Goal: Task Accomplishment & Management: Use online tool/utility

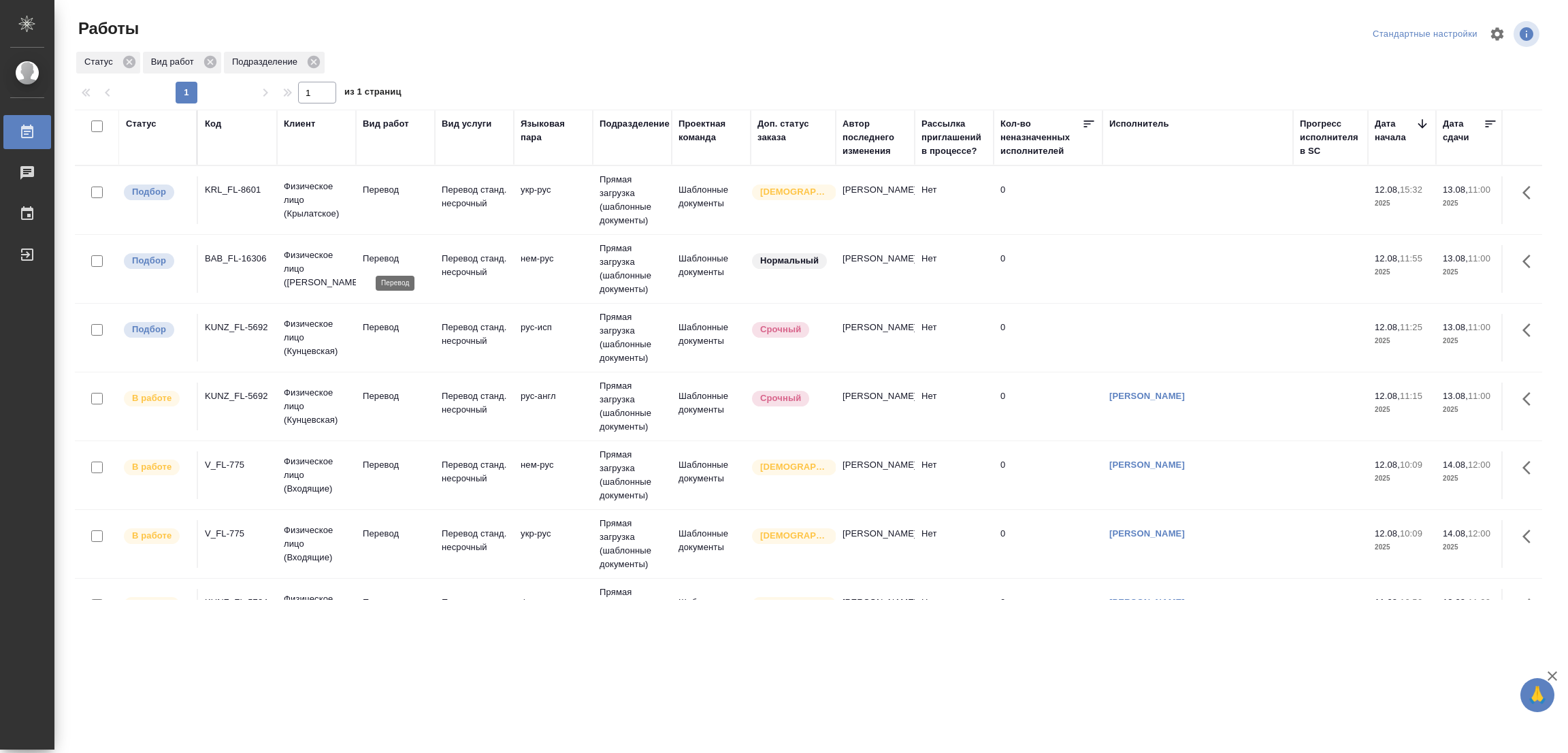
click at [386, 259] on p "Перевод" at bounding box center [395, 258] width 65 height 14
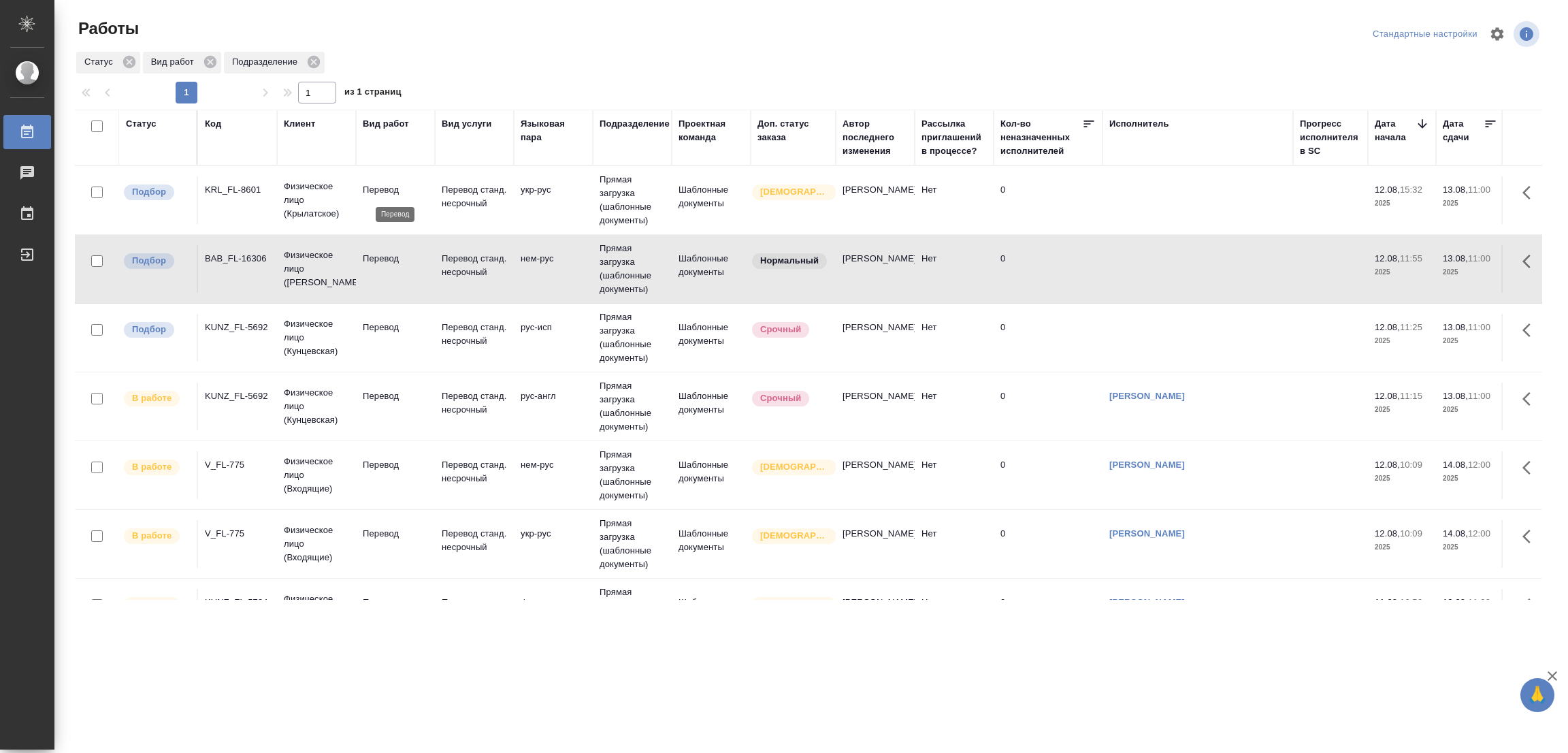
click at [389, 186] on p "Перевод" at bounding box center [395, 190] width 65 height 14
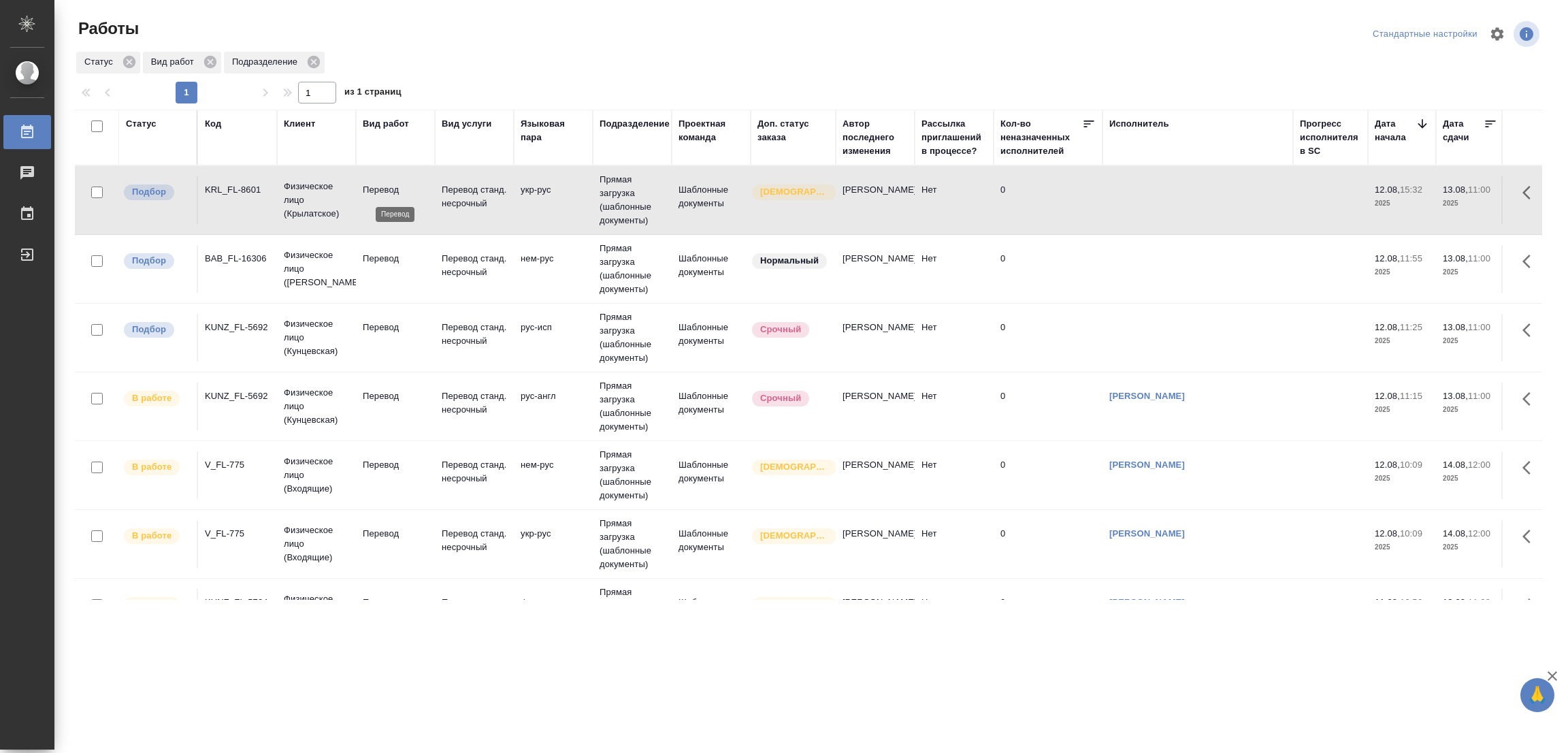
click at [389, 186] on p "Перевод" at bounding box center [395, 190] width 65 height 14
click at [378, 196] on p "Перевод" at bounding box center [395, 190] width 65 height 14
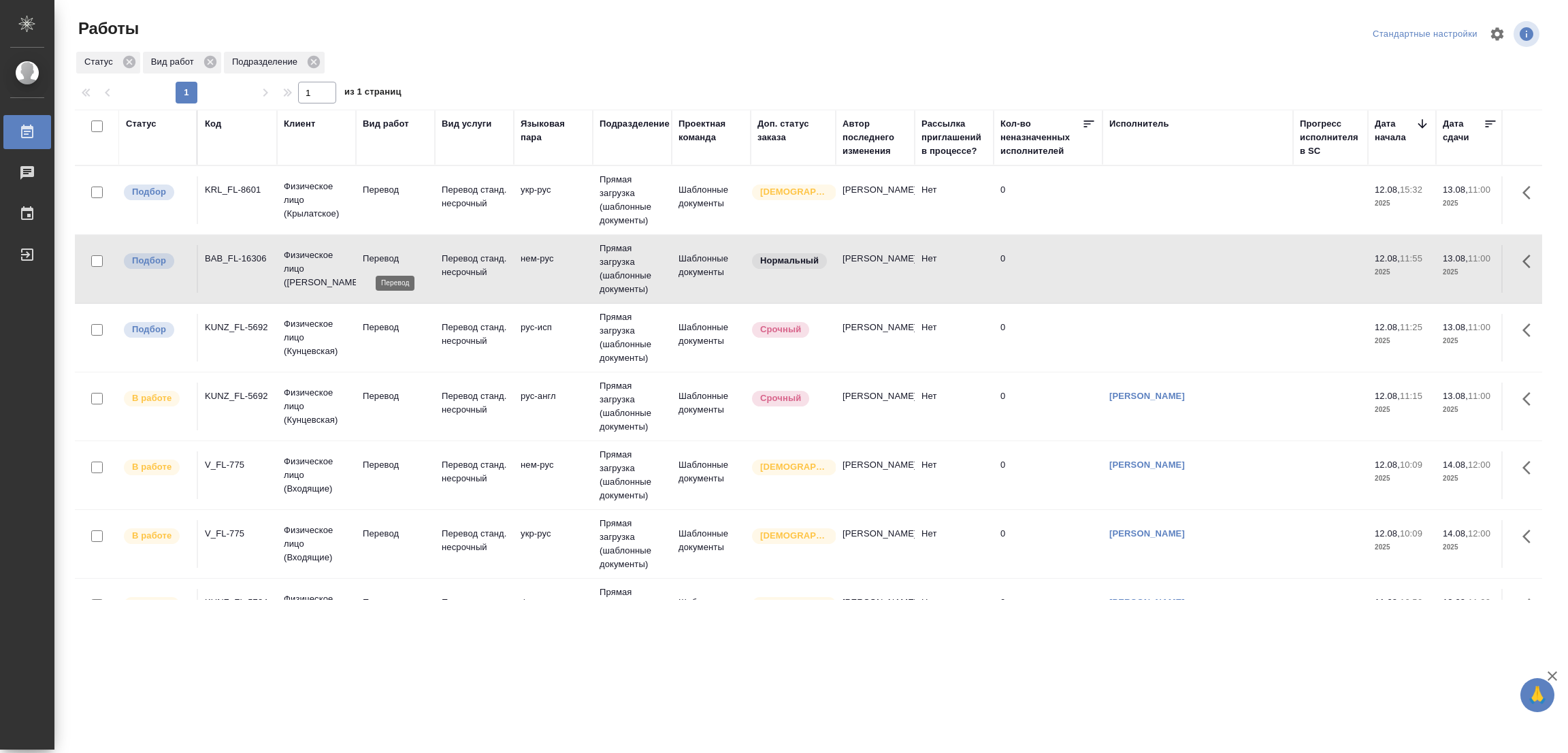
click at [373, 257] on p "Перевод" at bounding box center [395, 258] width 65 height 14
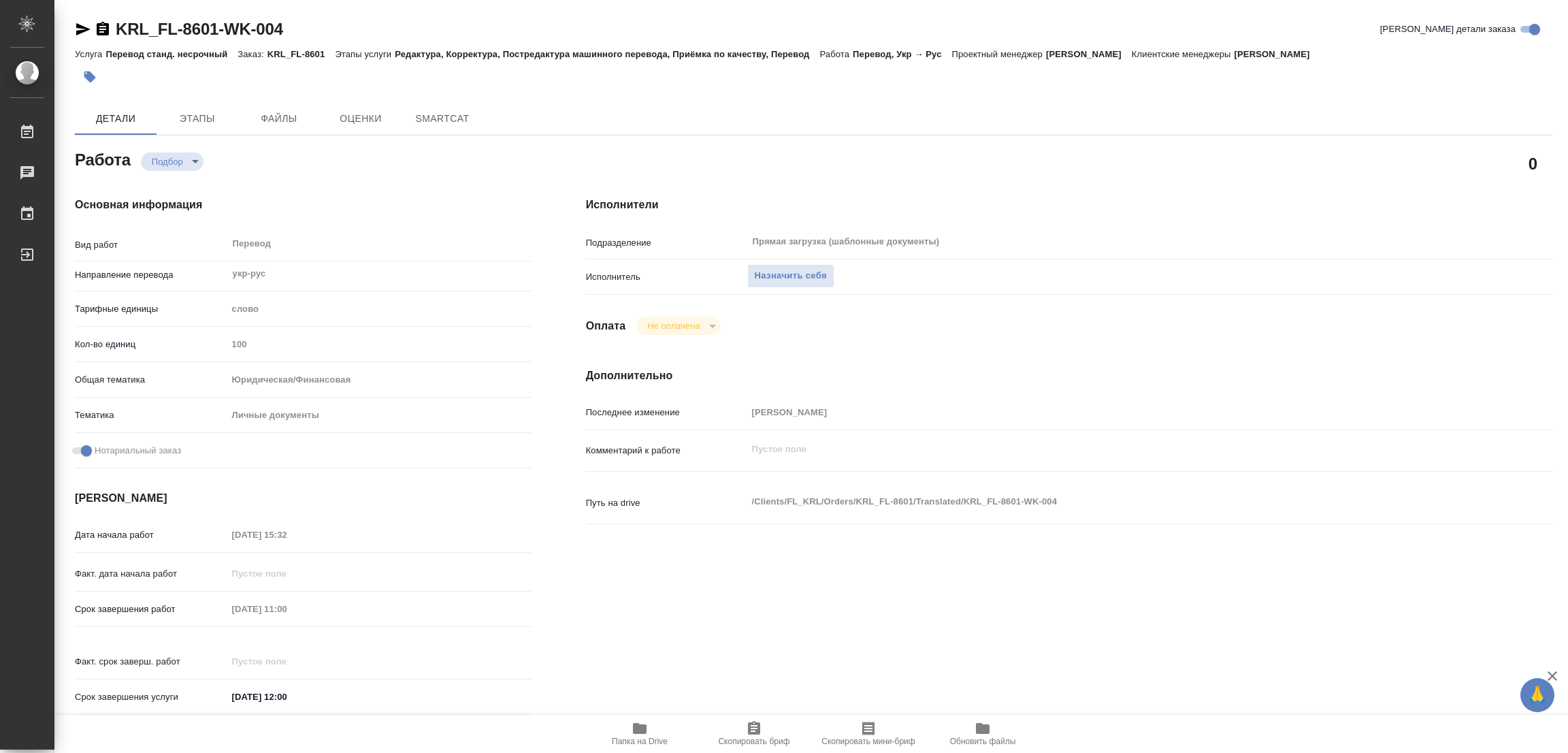
type textarea "x"
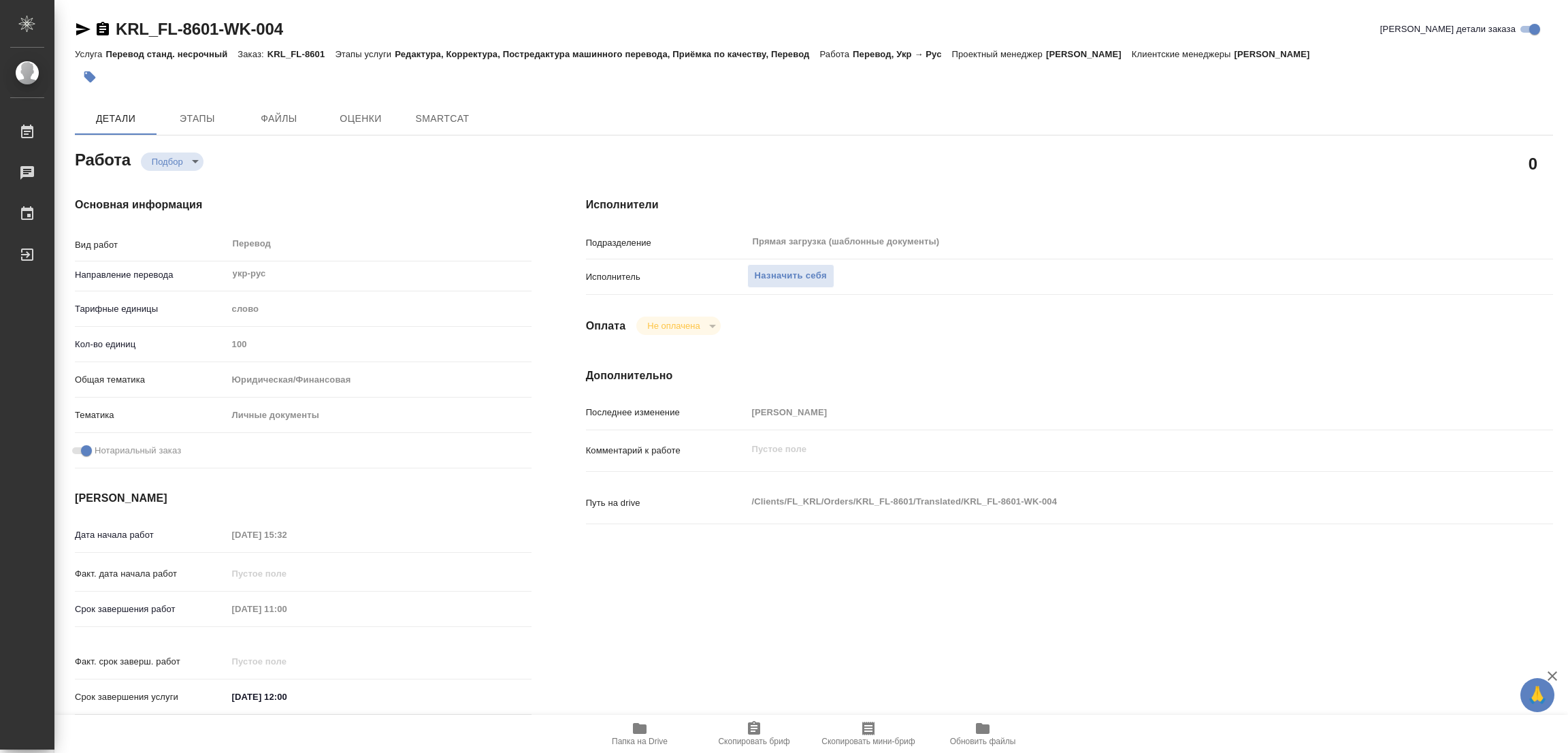
type textarea "x"
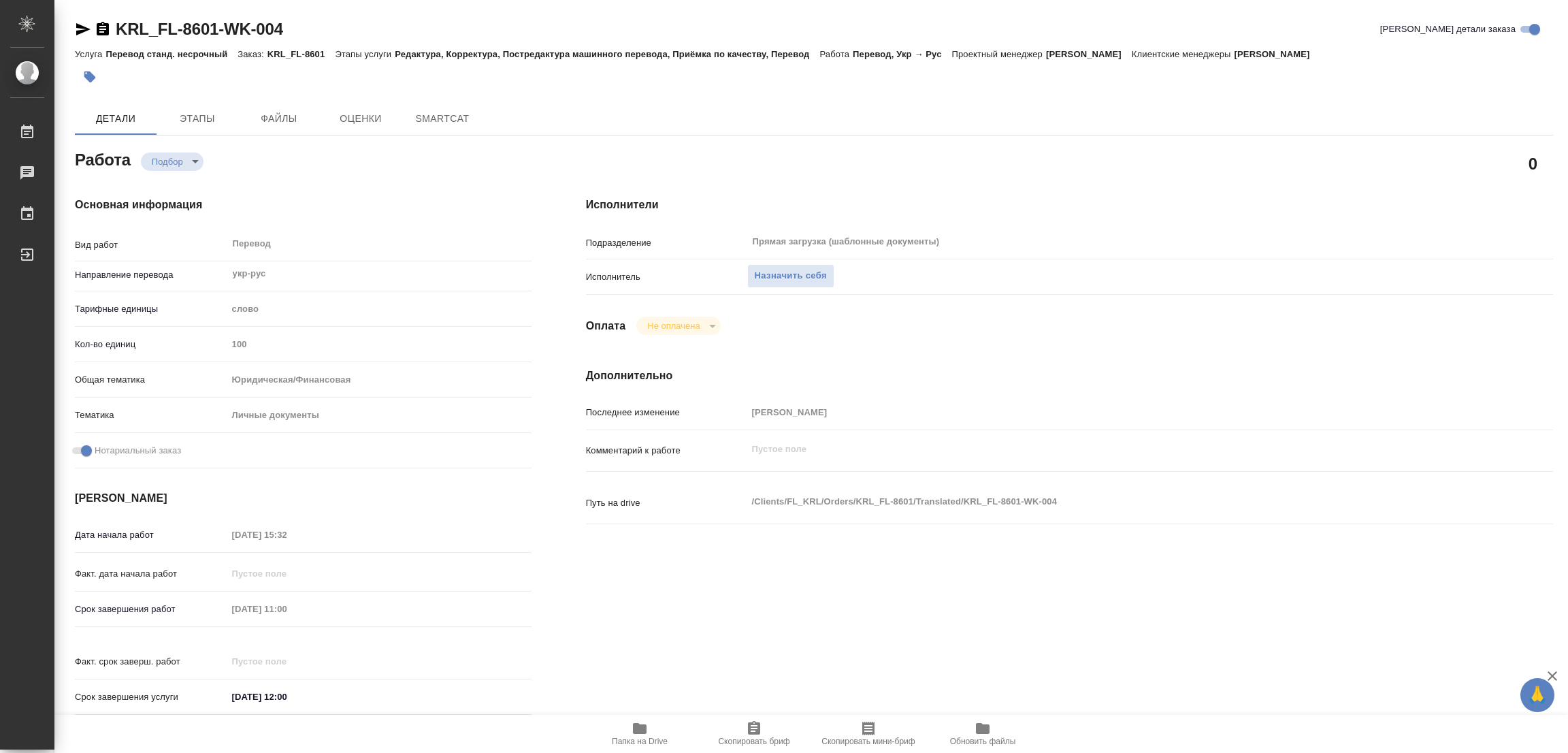
type textarea "x"
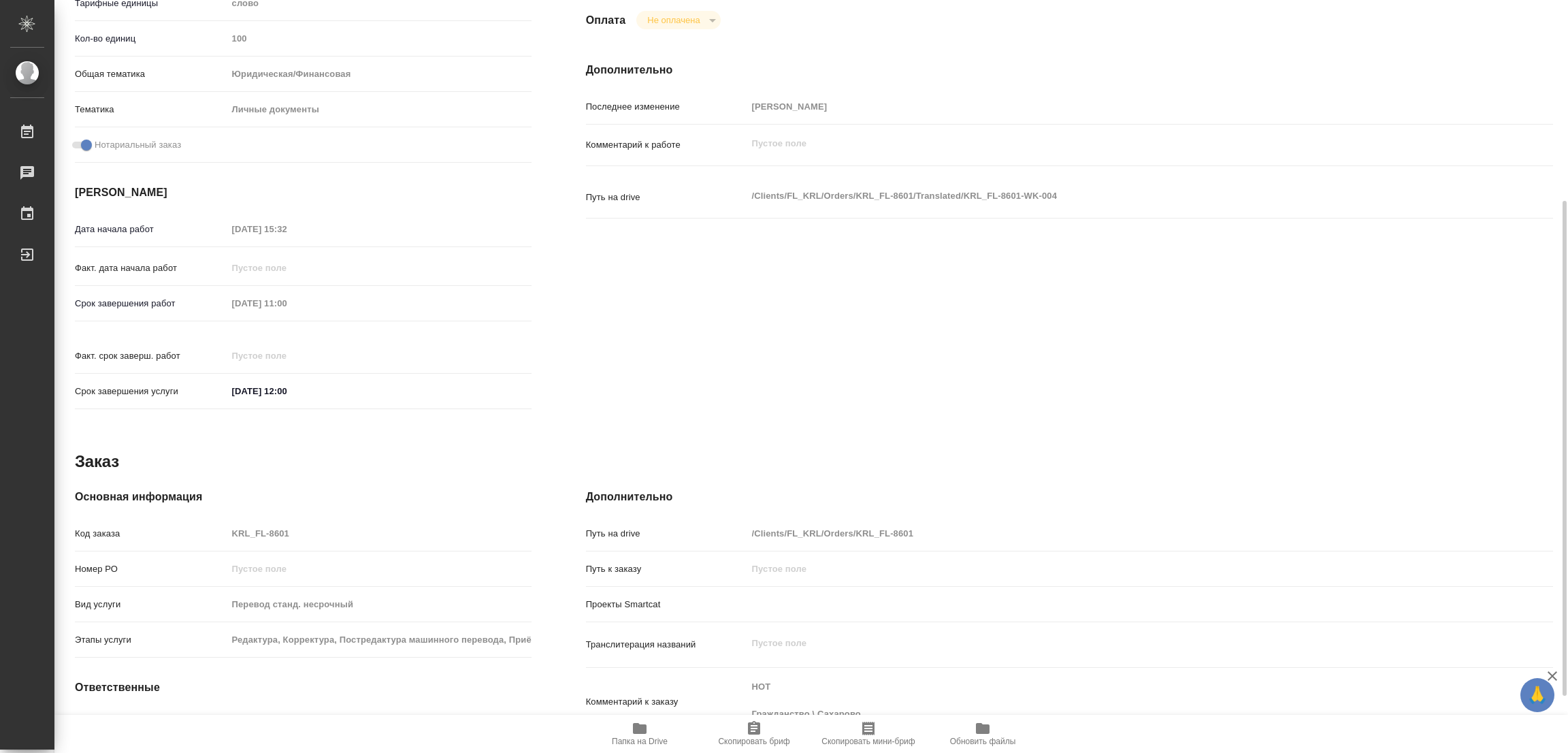
scroll to position [391, 0]
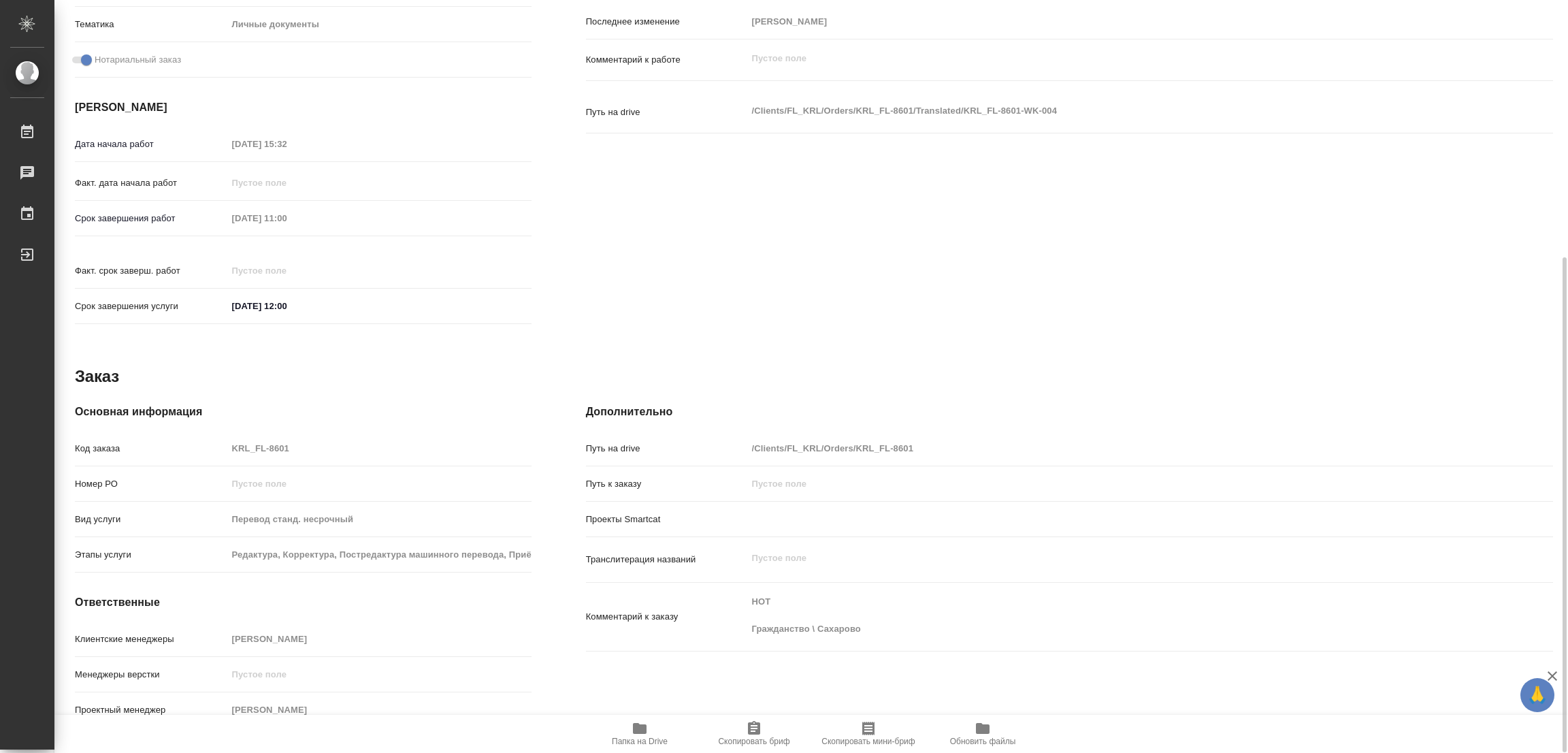
type textarea "x"
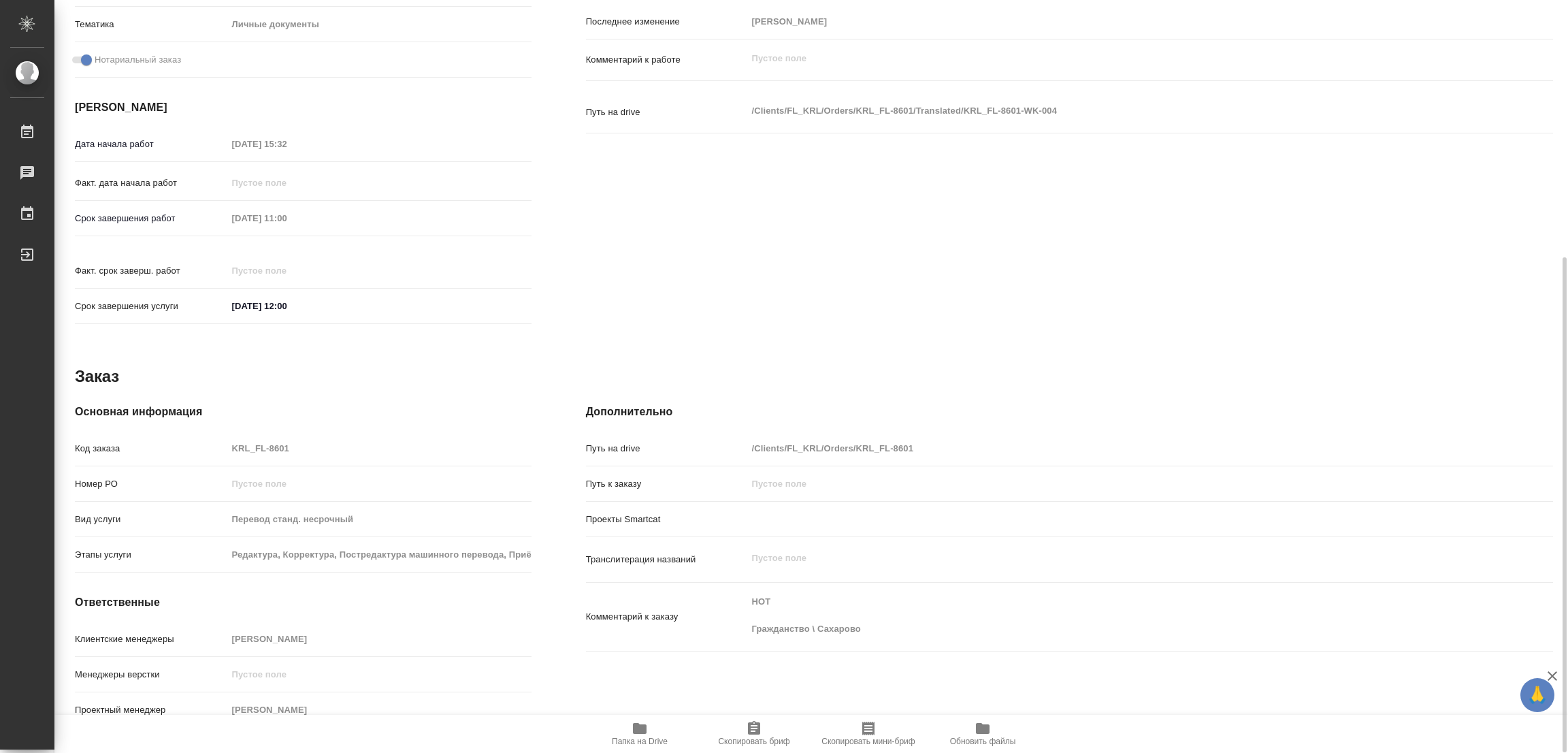
type textarea "x"
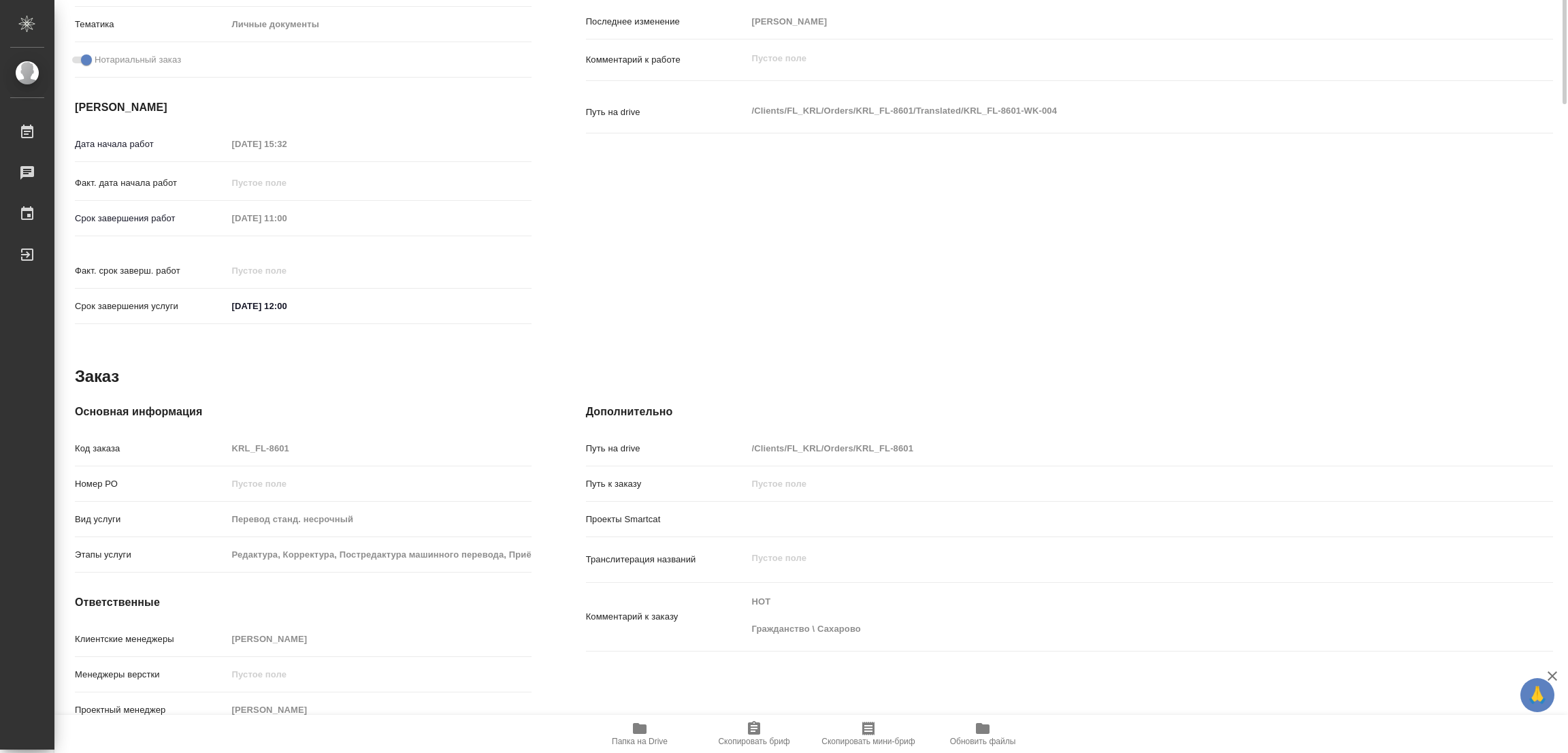
scroll to position [0, 0]
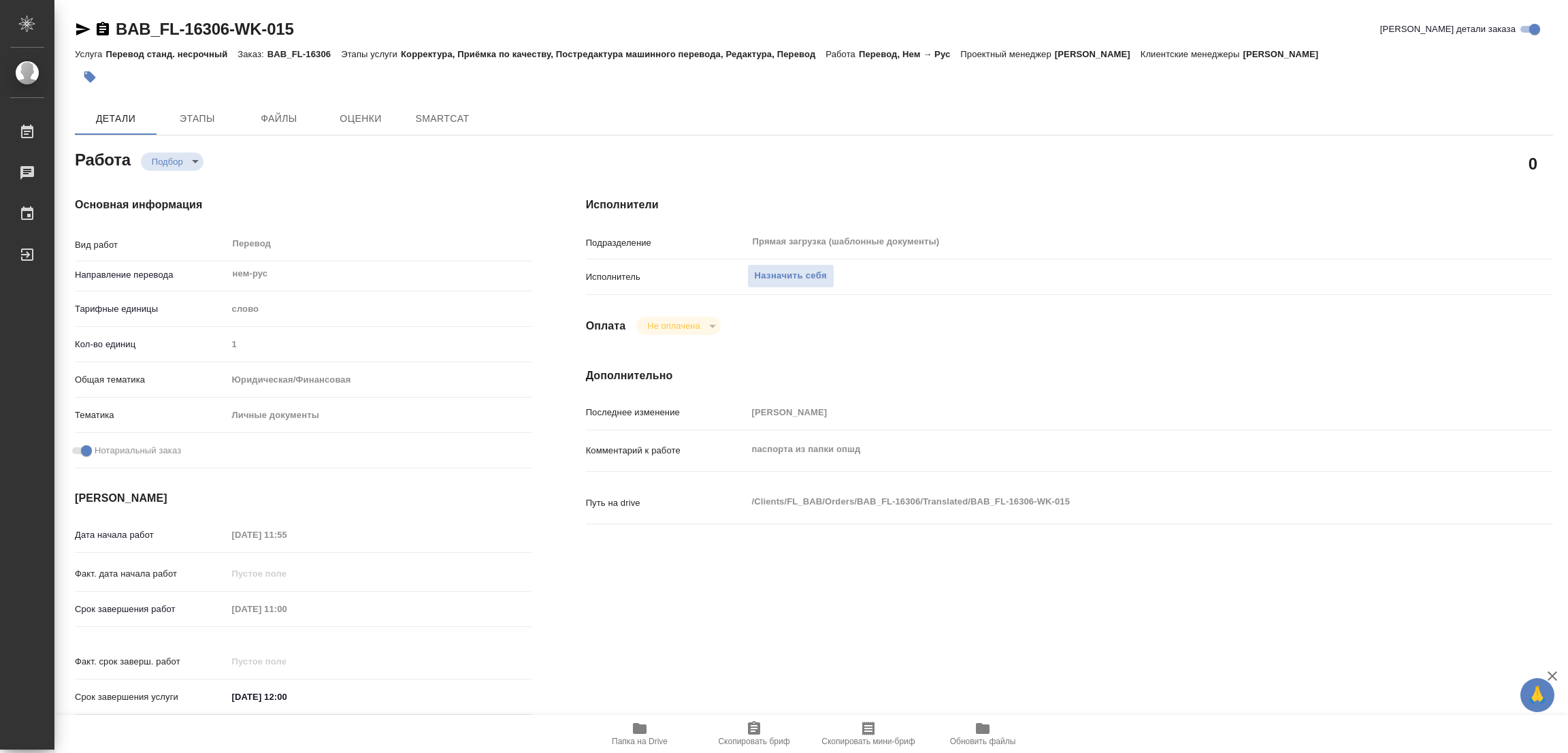
type textarea "x"
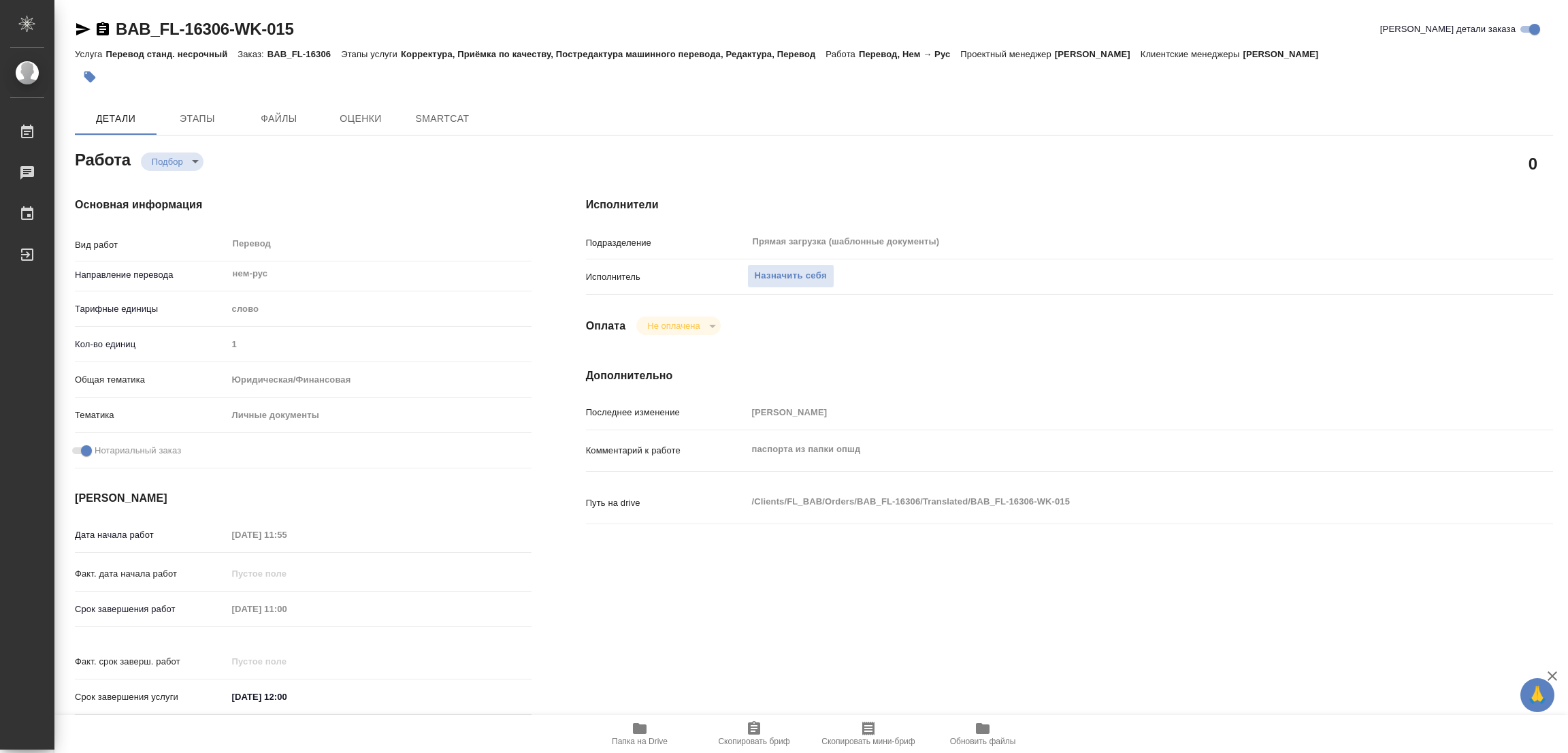
type textarea "x"
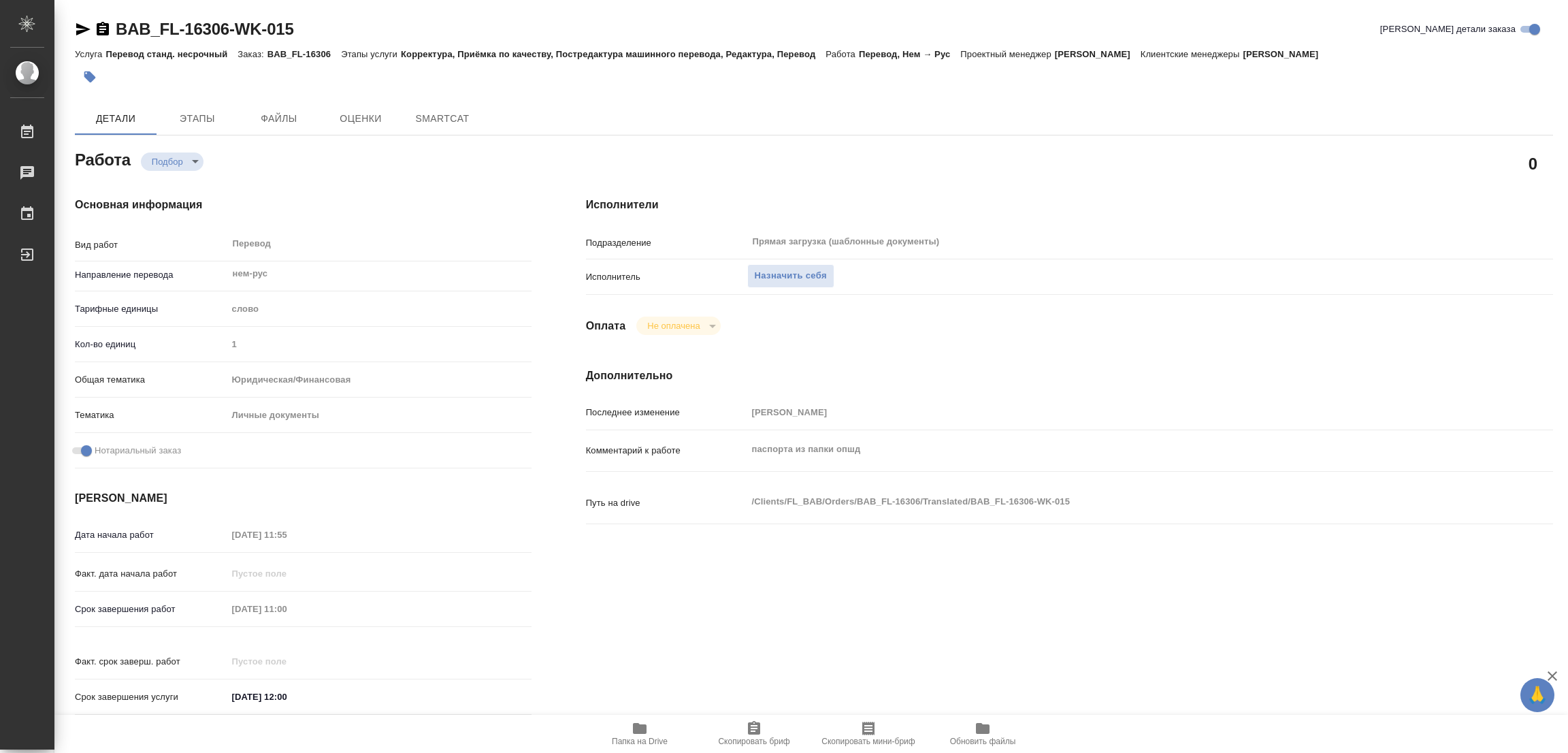
type textarea "x"
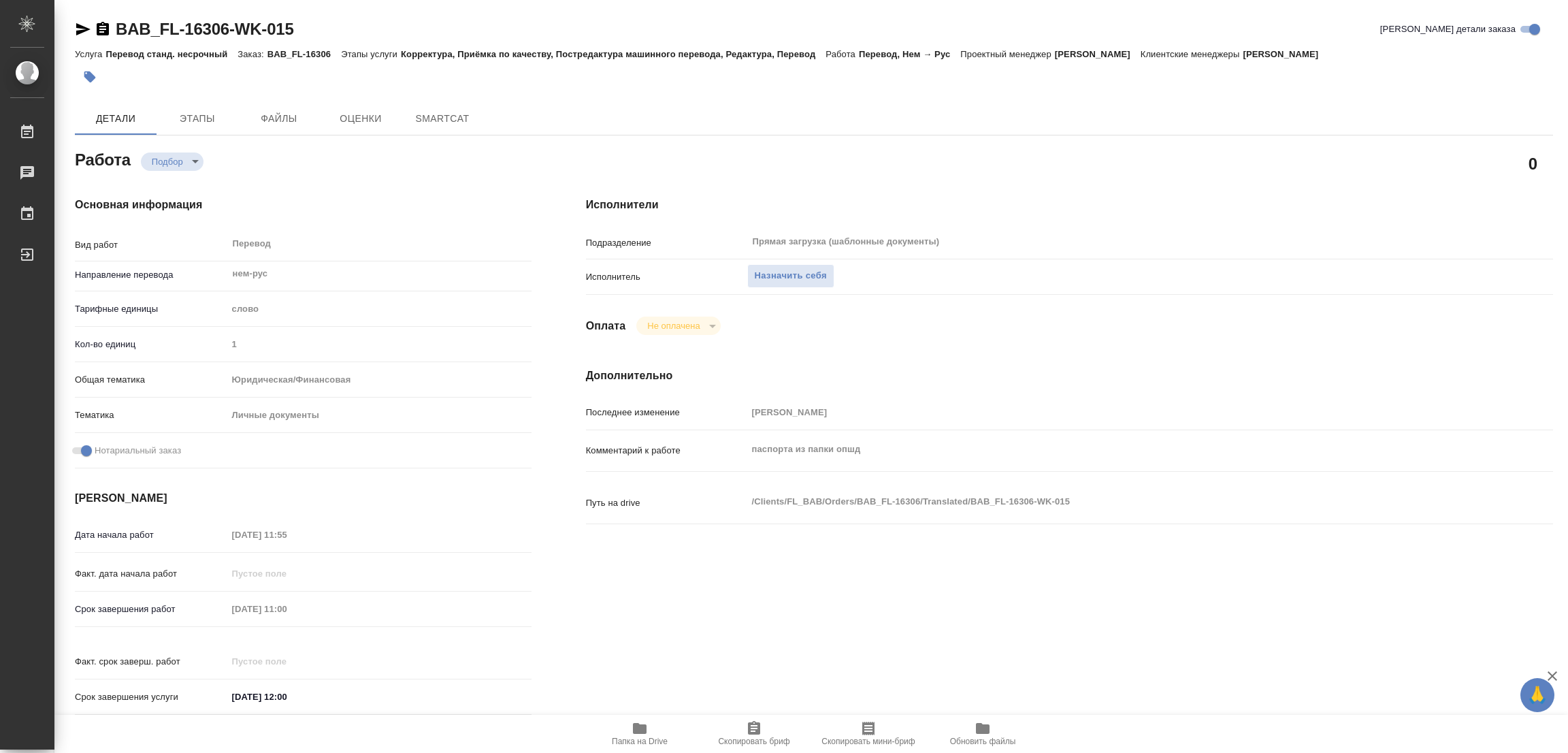
type textarea "x"
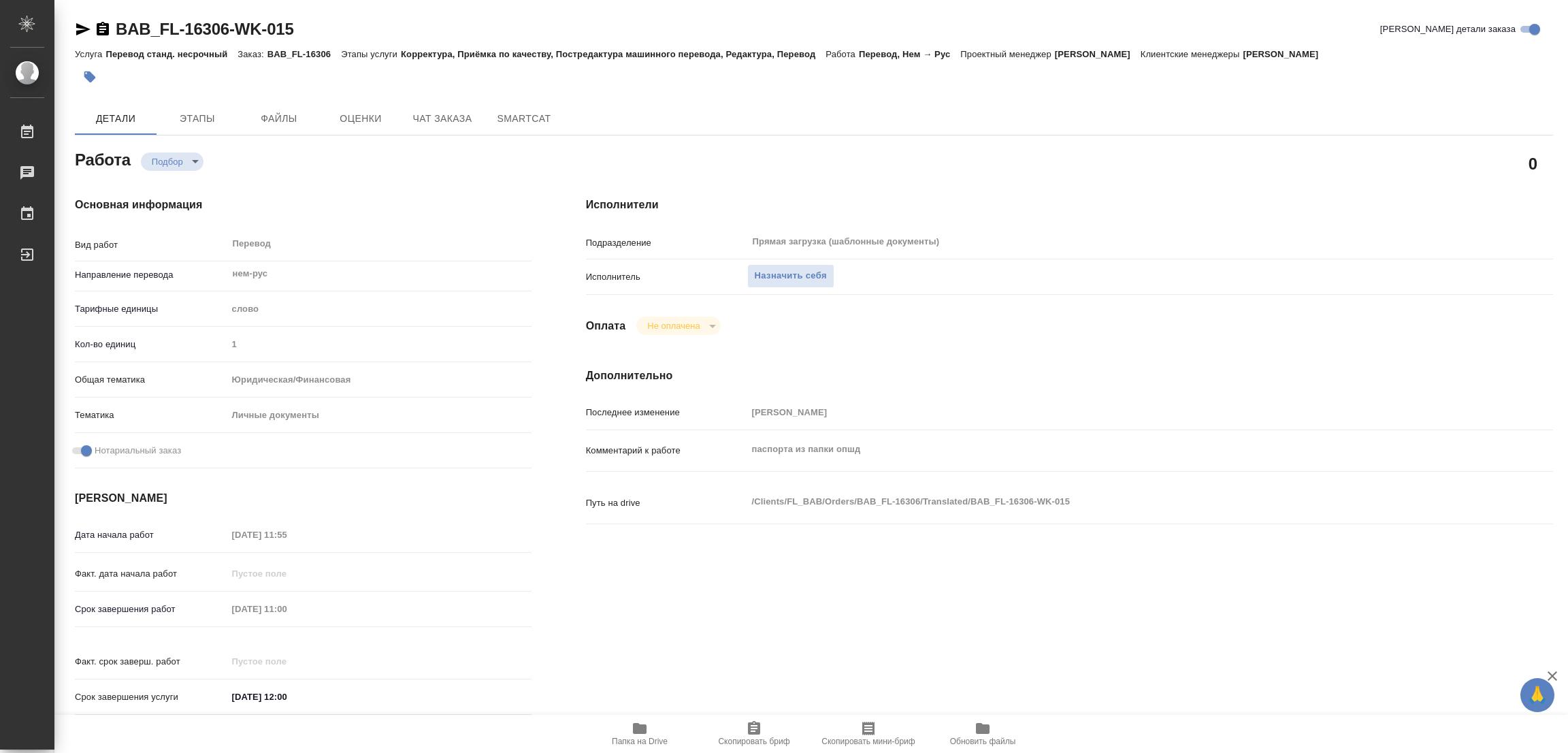
type textarea "x"
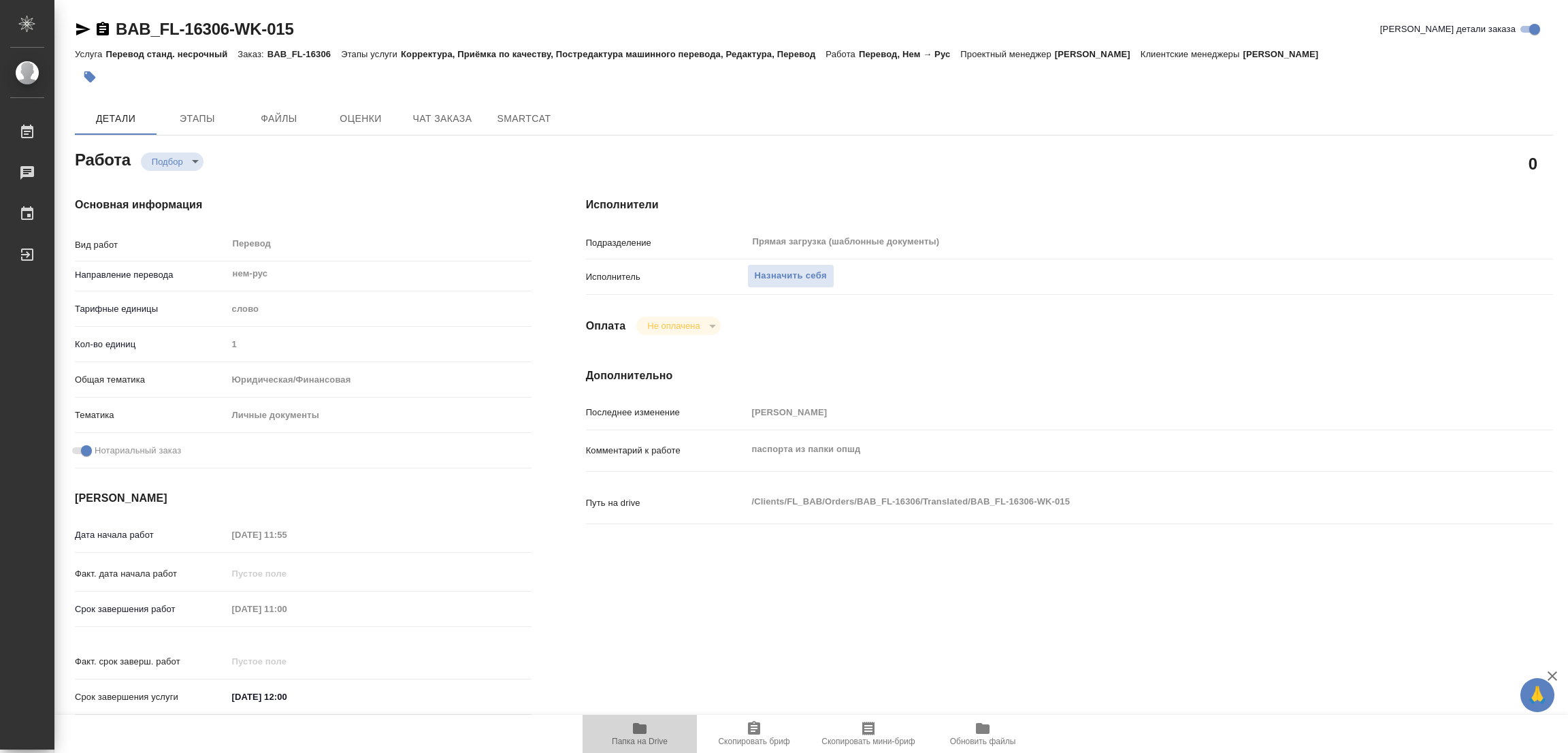
click at [640, 732] on icon "button" at bounding box center [639, 727] width 14 height 11
type textarea "x"
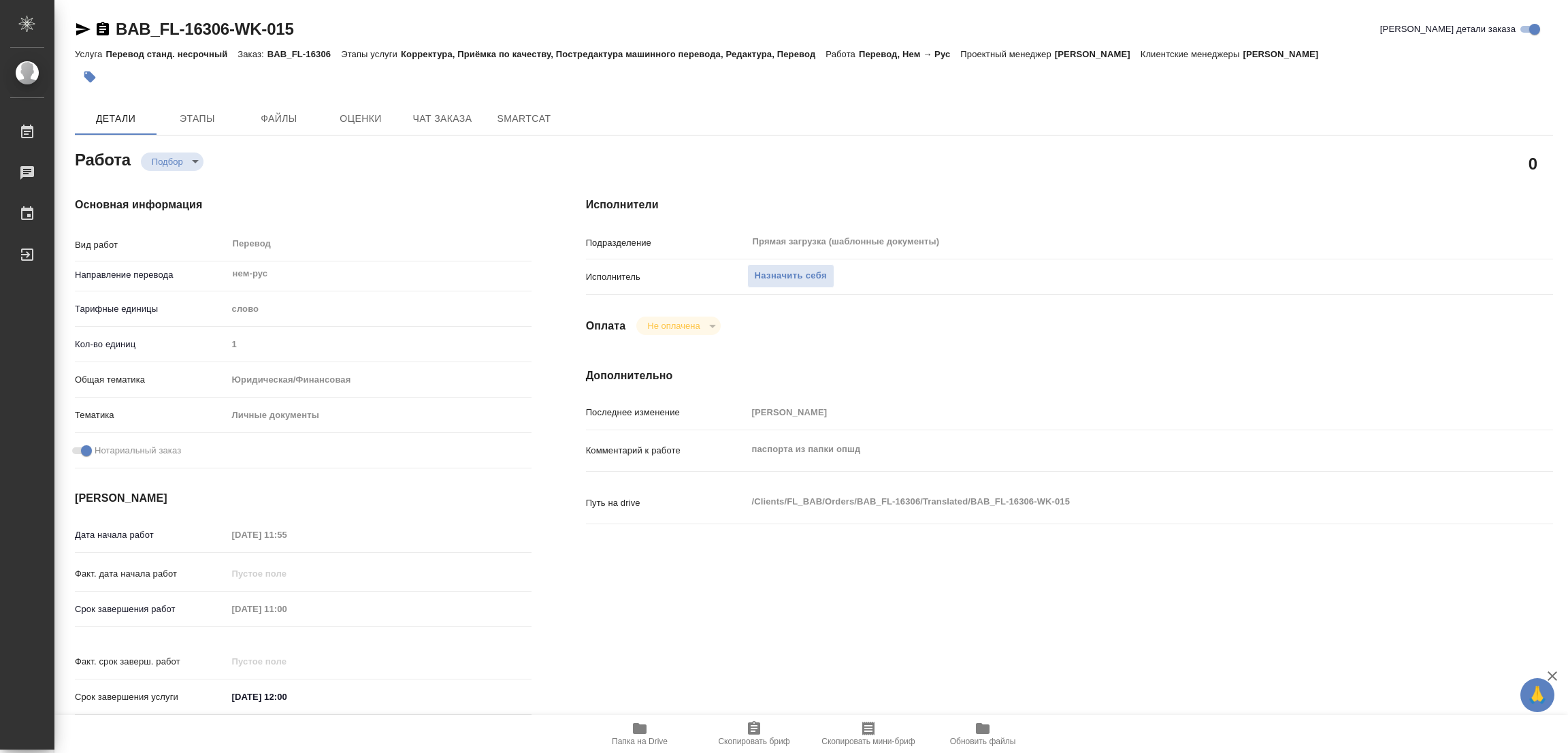
type textarea "x"
